Goal: Information Seeking & Learning: Learn about a topic

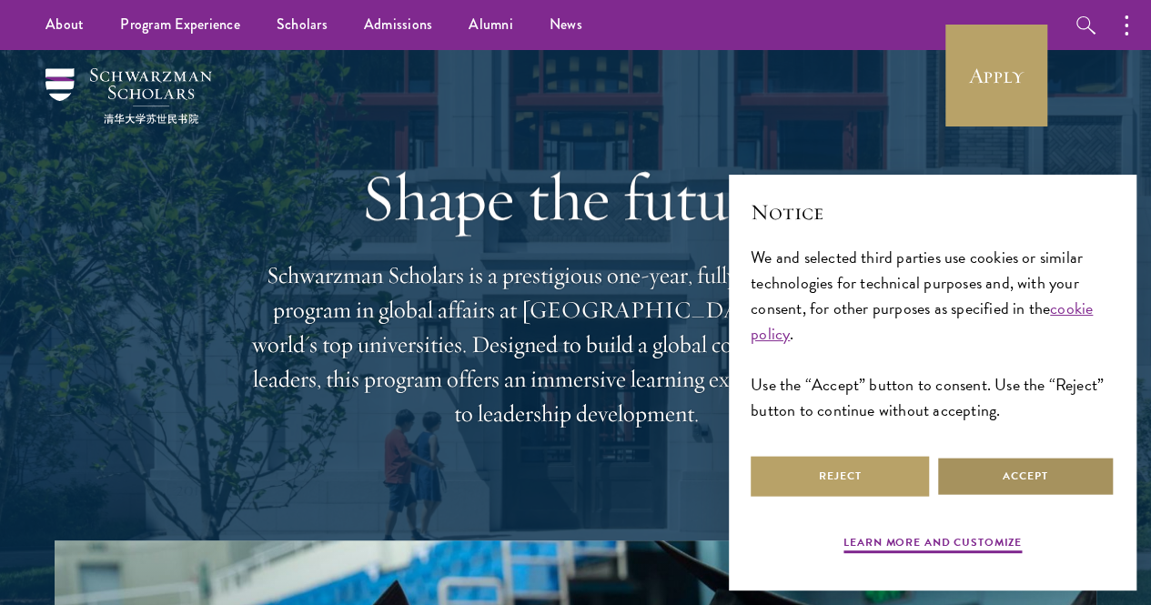
click at [1037, 474] on button "Accept" at bounding box center [1025, 476] width 178 height 41
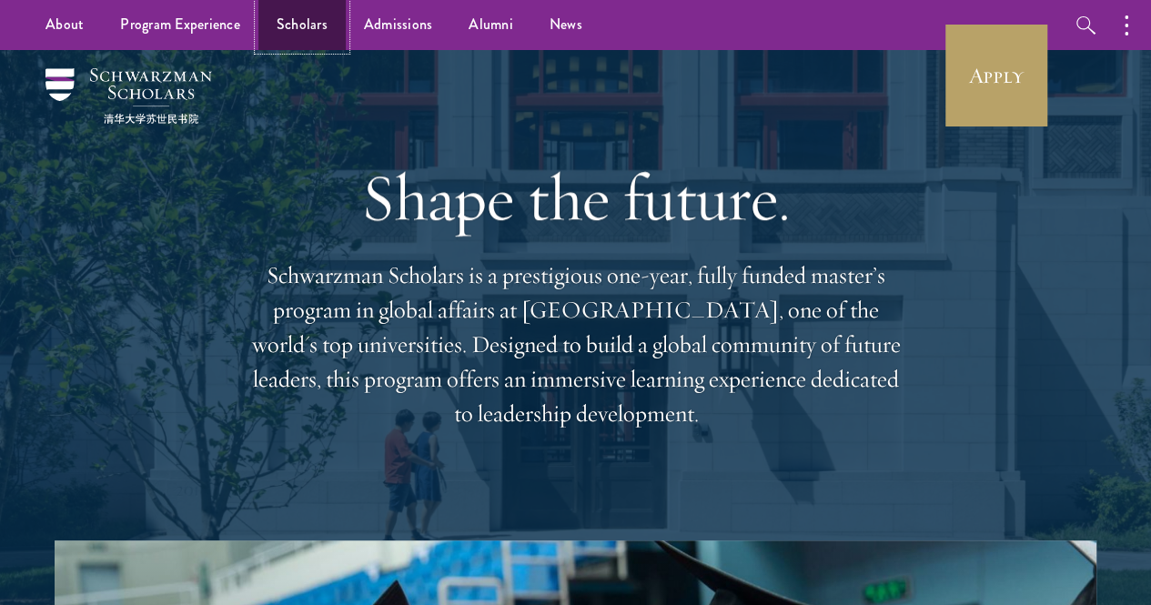
click at [302, 31] on link "Scholars" at bounding box center [301, 25] width 87 height 50
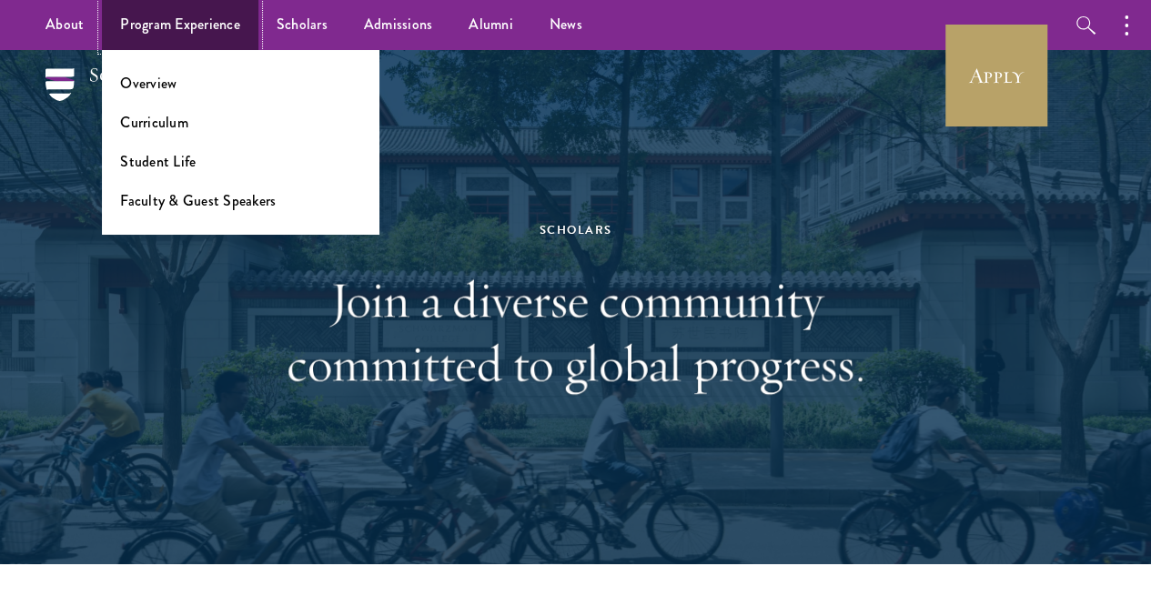
click at [169, 36] on link "Program Experience" at bounding box center [180, 25] width 157 height 50
